Goal: Find specific page/section: Find specific page/section

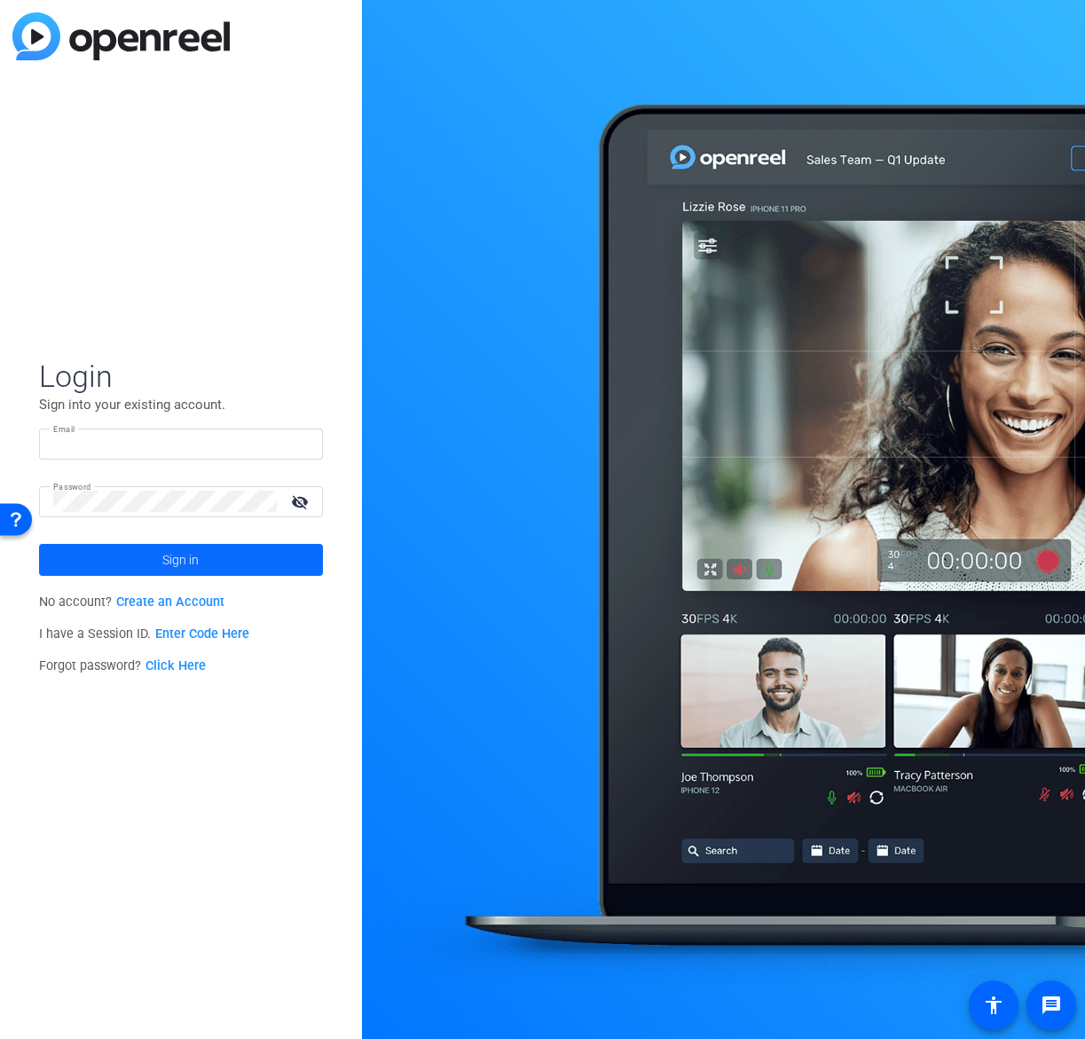
type input "[EMAIL_ADDRESS][DOMAIN_NAME]"
click at [212, 572] on span at bounding box center [181, 560] width 284 height 43
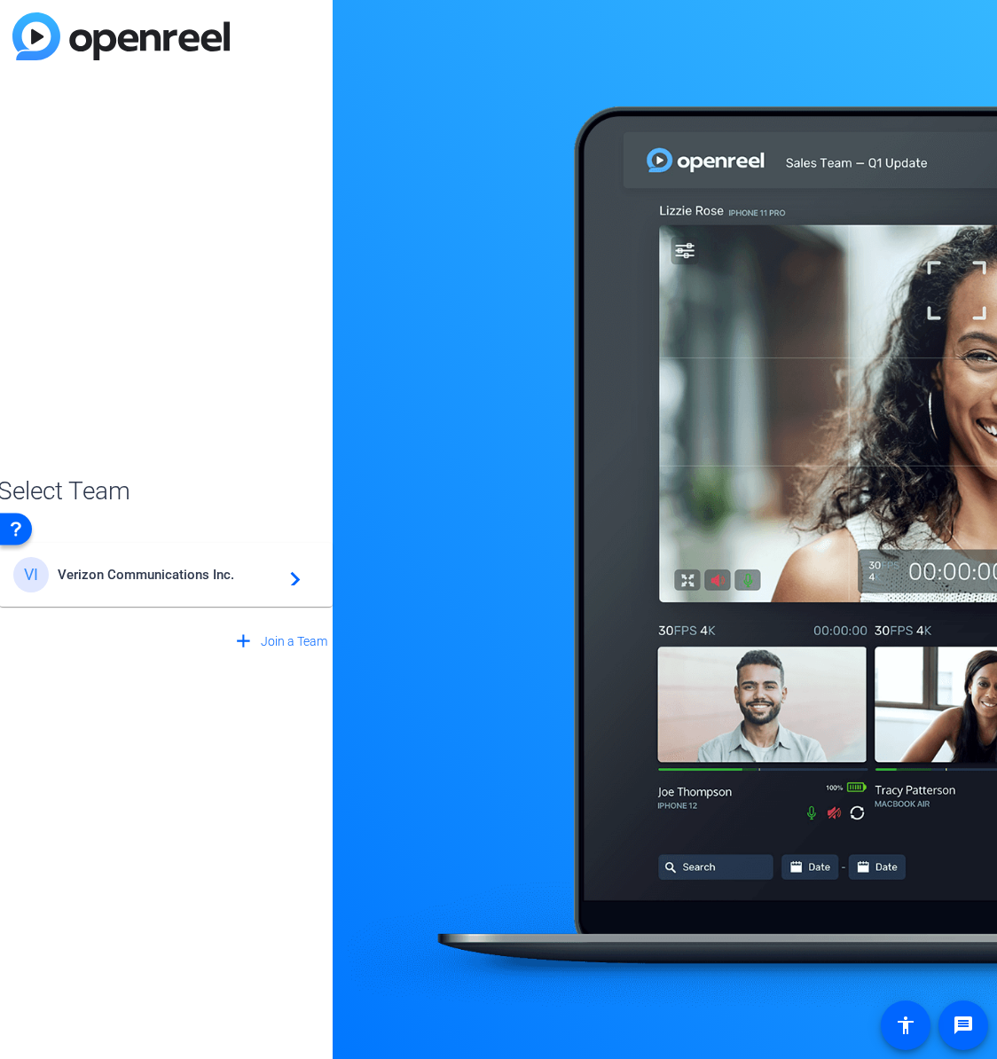
click at [207, 596] on mat-card-content "VI Verizon Communications Inc. navigate_next" at bounding box center [166, 575] width 334 height 64
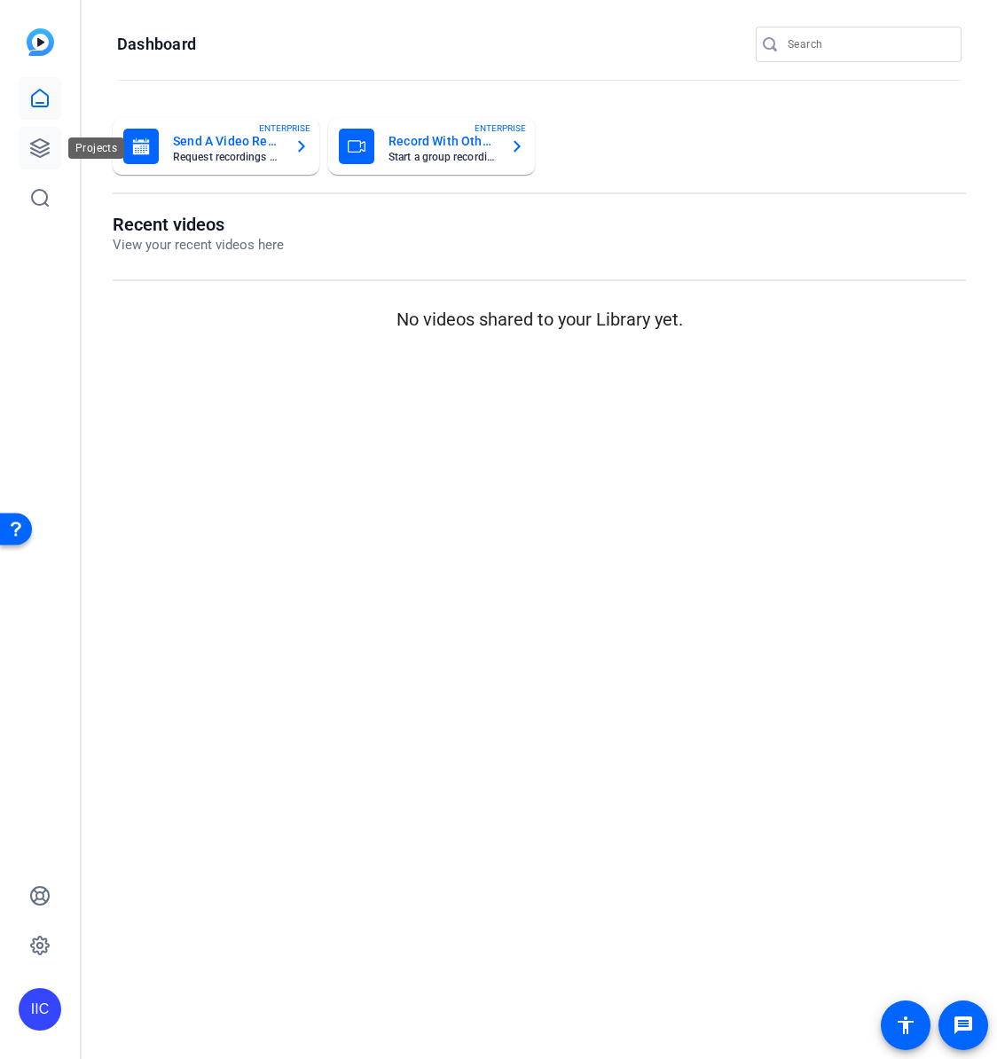
click at [37, 138] on icon at bounding box center [39, 148] width 21 height 21
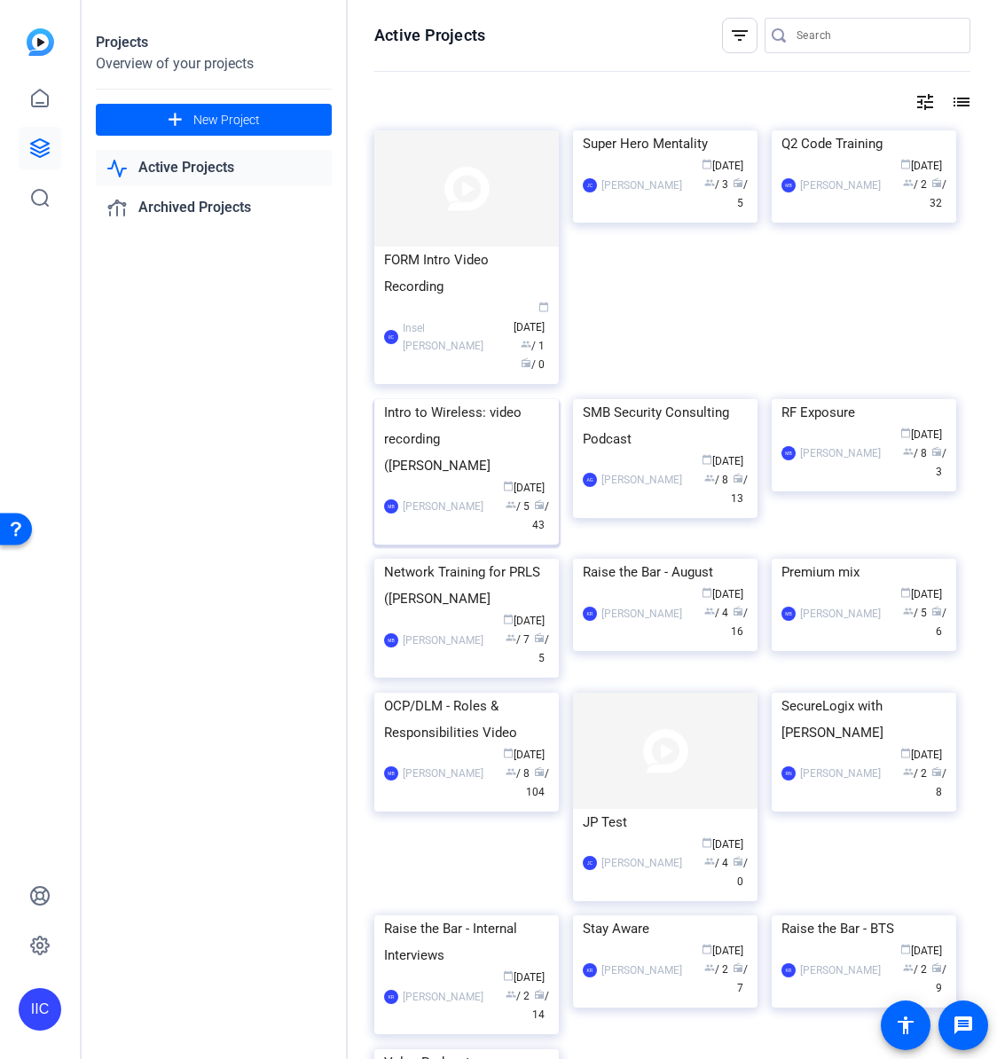
click at [434, 479] on div "Intro to Wireless: video recording ([PERSON_NAME]" at bounding box center [466, 439] width 165 height 80
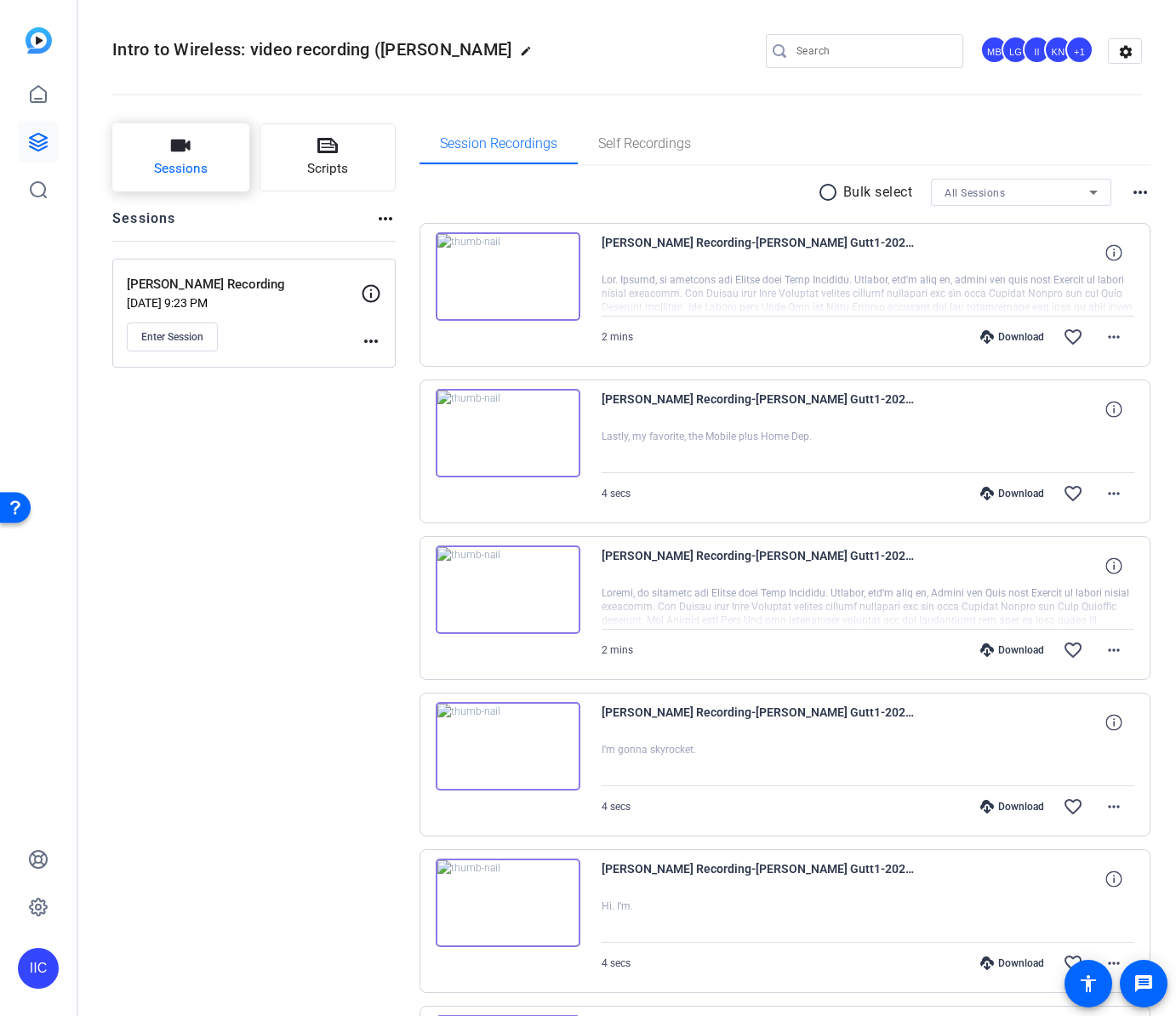
click at [162, 148] on button "Sessions" at bounding box center [180, 157] width 137 height 68
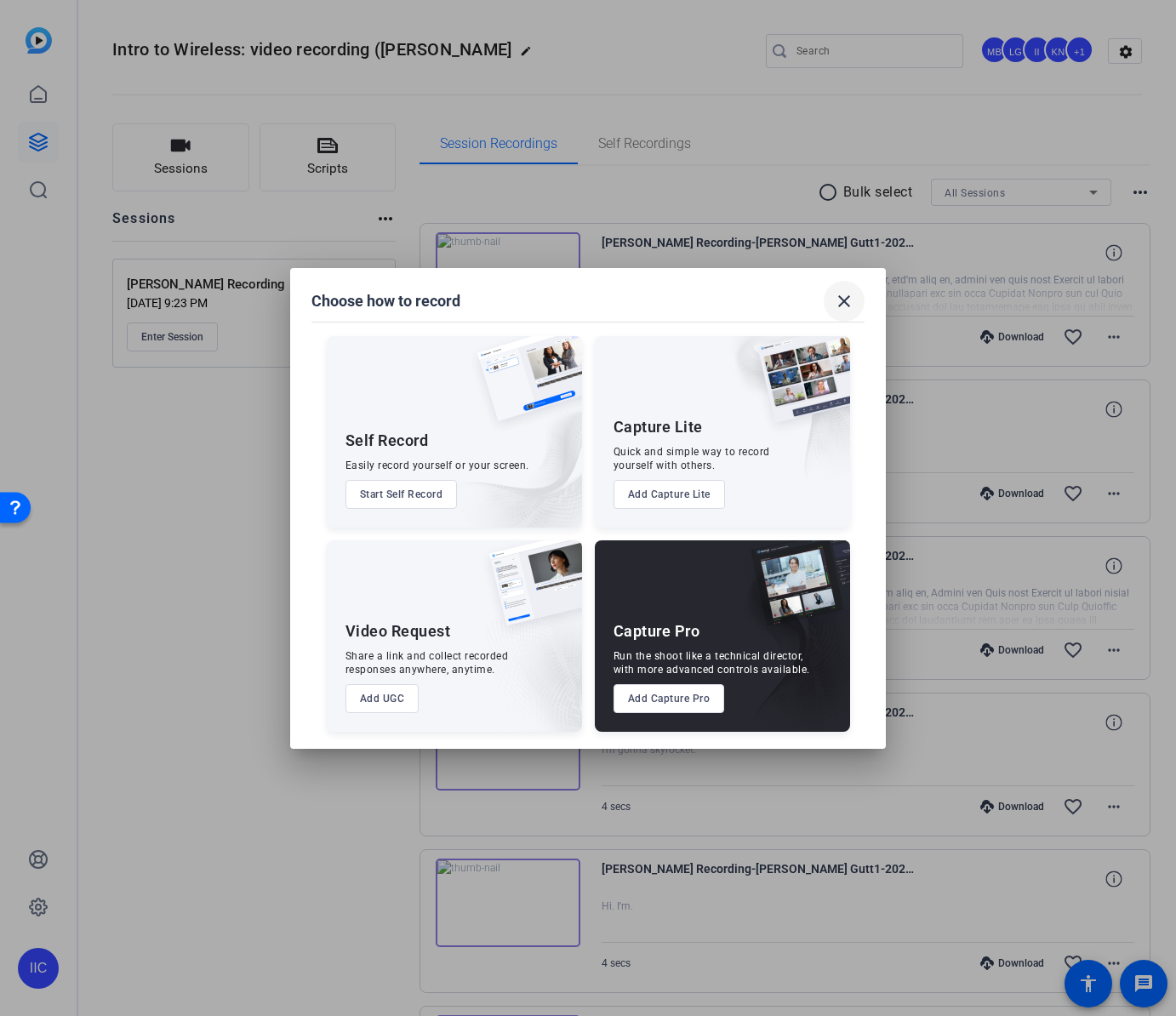
click at [844, 298] on mat-icon "close" at bounding box center [843, 300] width 20 height 20
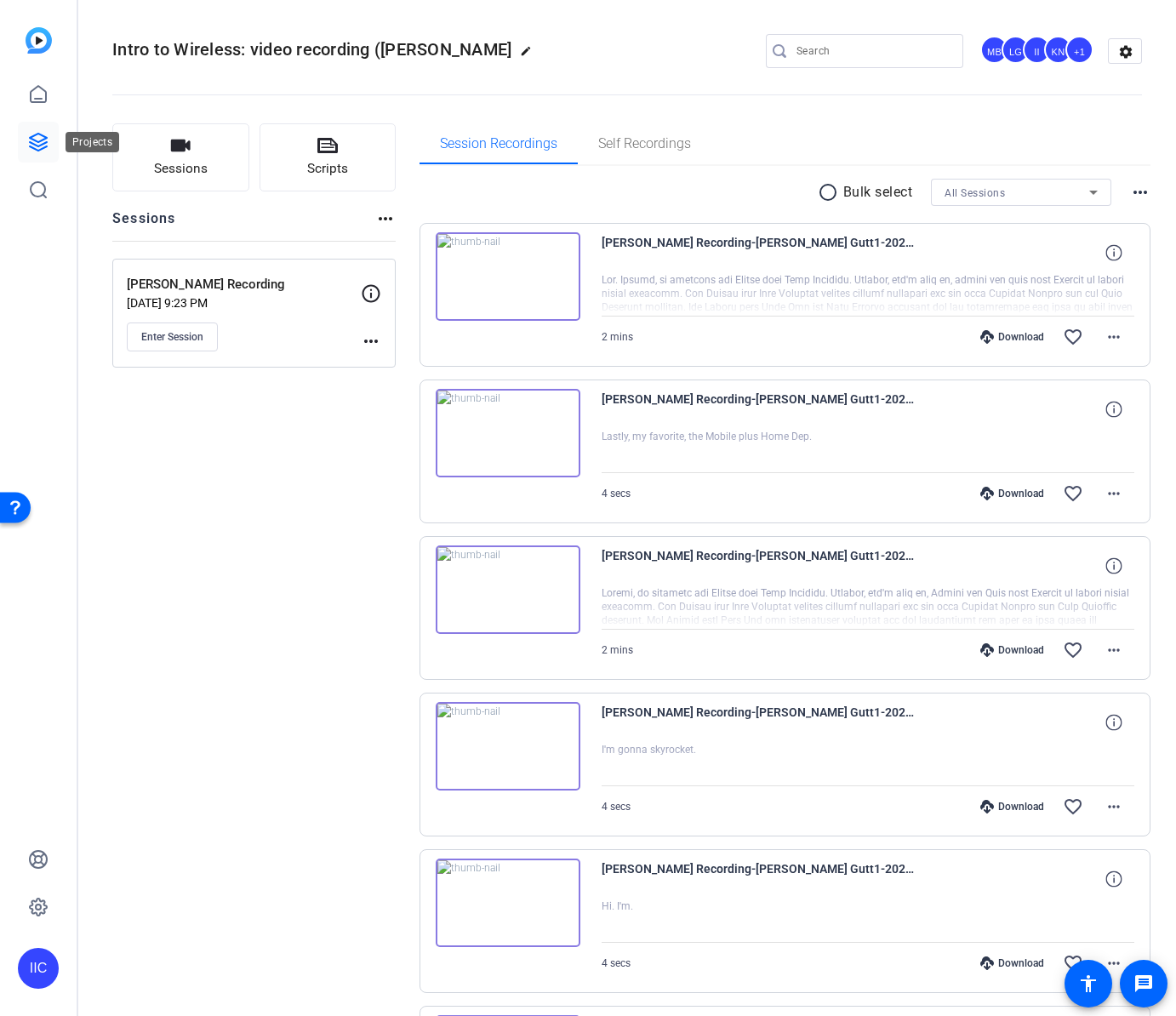
click at [37, 140] on icon at bounding box center [37, 142] width 20 height 20
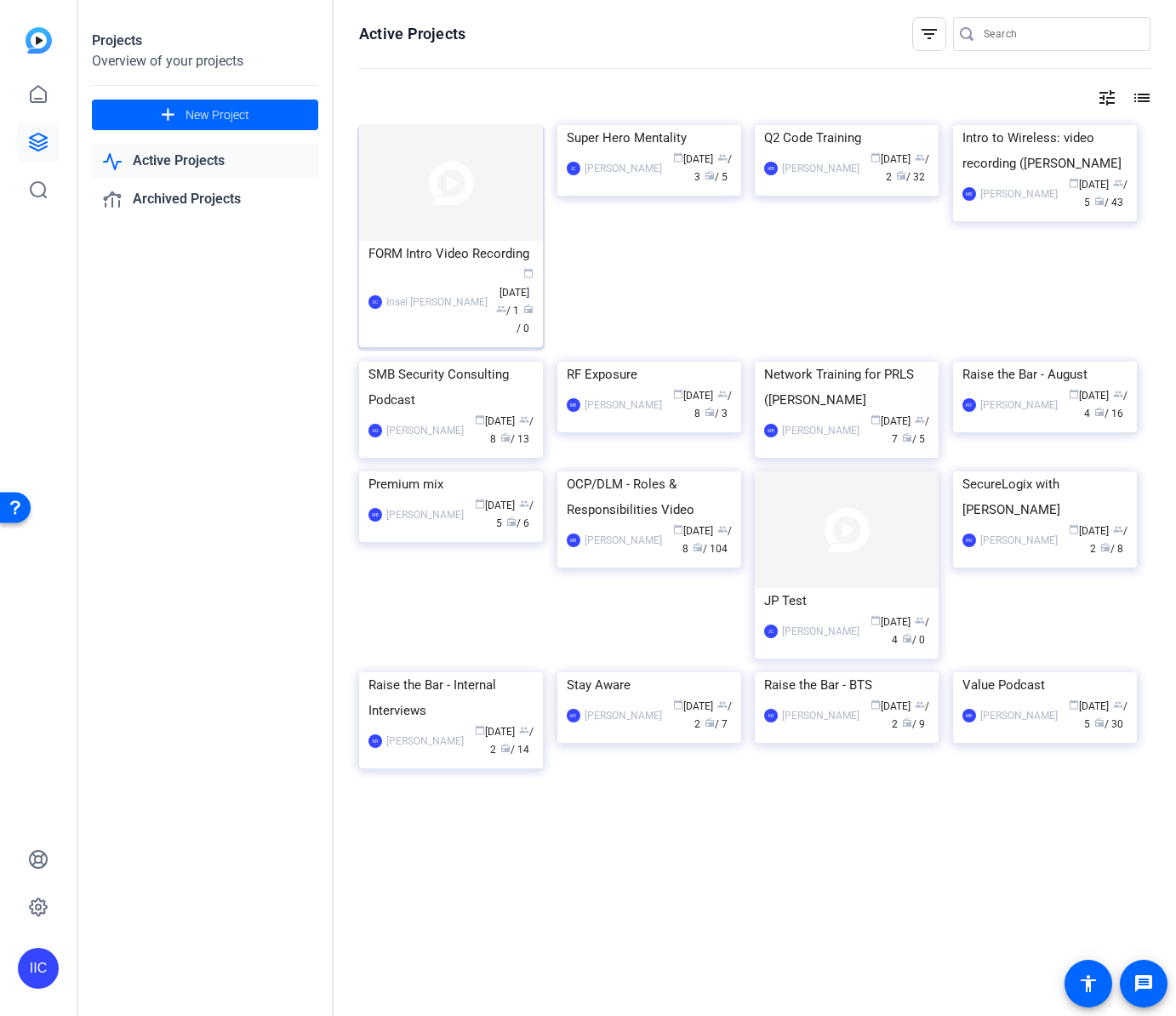
click at [413, 260] on div "FORM Intro Video Recording" at bounding box center [451, 253] width 165 height 26
